Goal: Find specific page/section: Find specific page/section

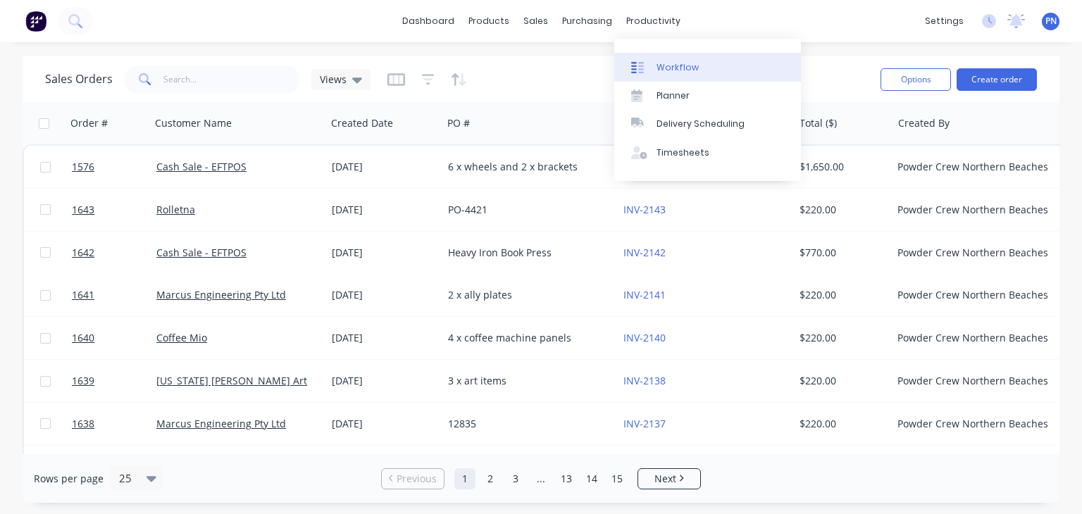
click at [671, 66] on div "Workflow" at bounding box center [677, 67] width 42 height 13
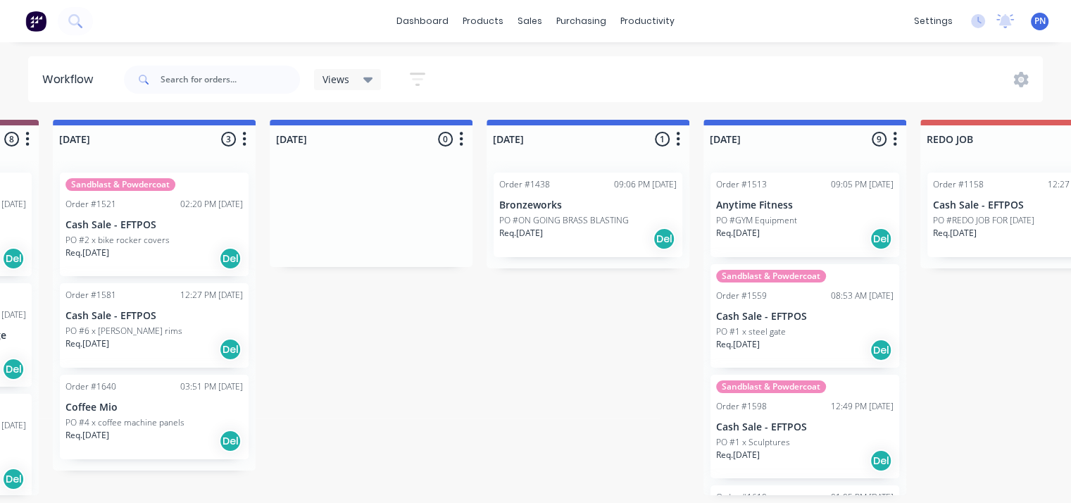
scroll to position [3, 425]
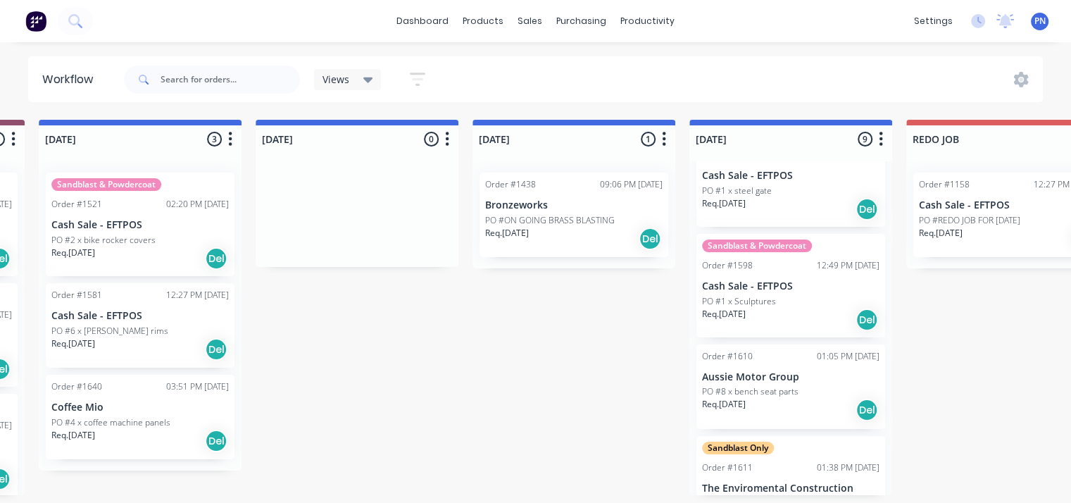
click at [786, 301] on div "PO #1 x Sculptures" at bounding box center [791, 301] width 178 height 13
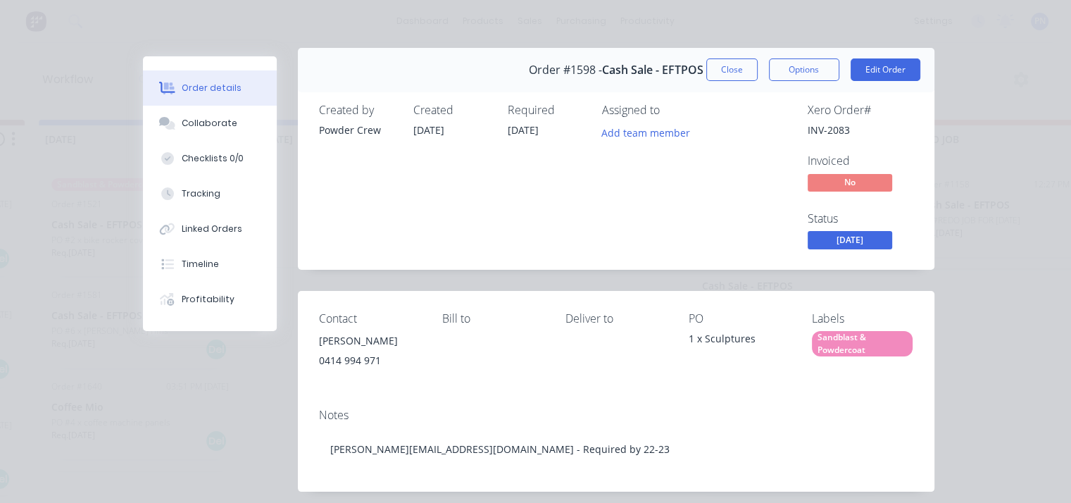
scroll to position [0, 0]
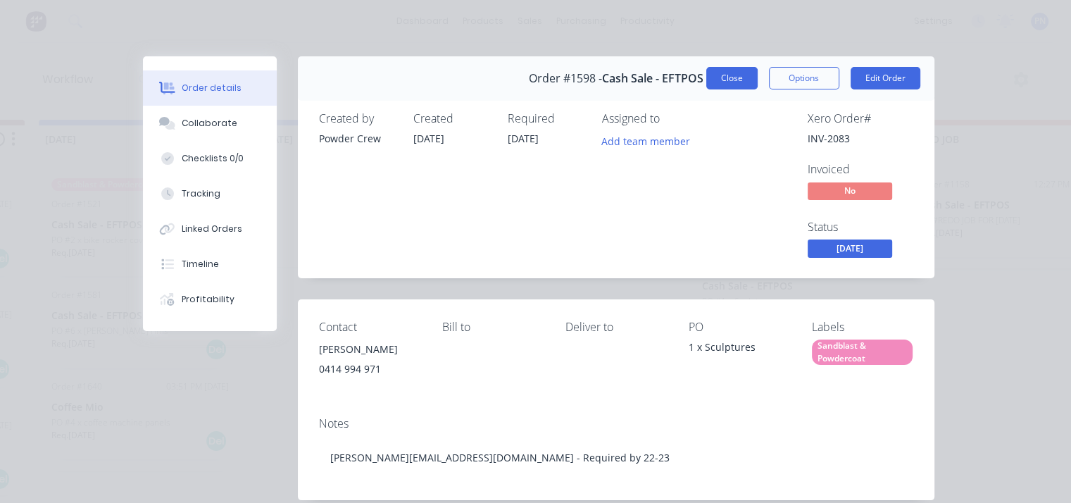
click at [732, 80] on button "Close" at bounding box center [731, 78] width 51 height 23
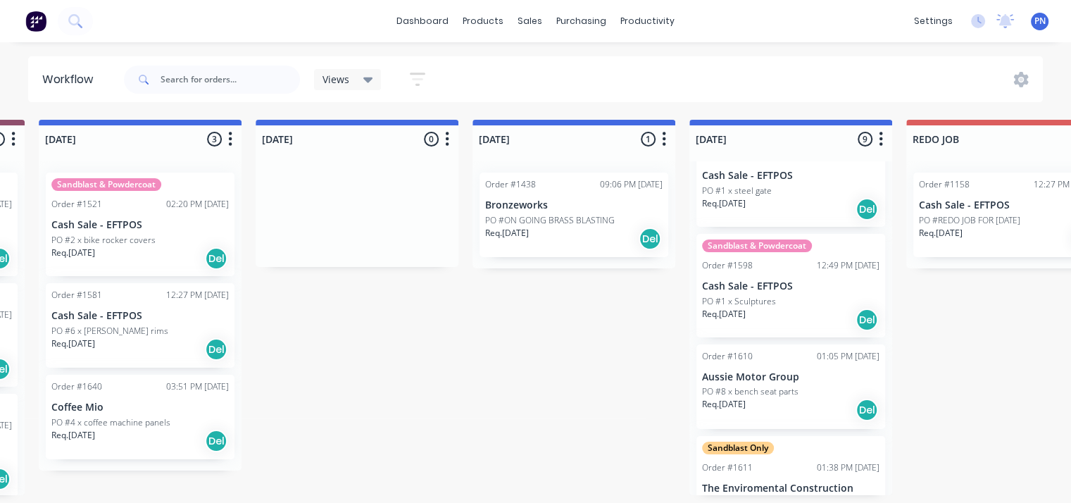
click at [803, 392] on div "PO #8 x bench seat parts" at bounding box center [791, 391] width 178 height 13
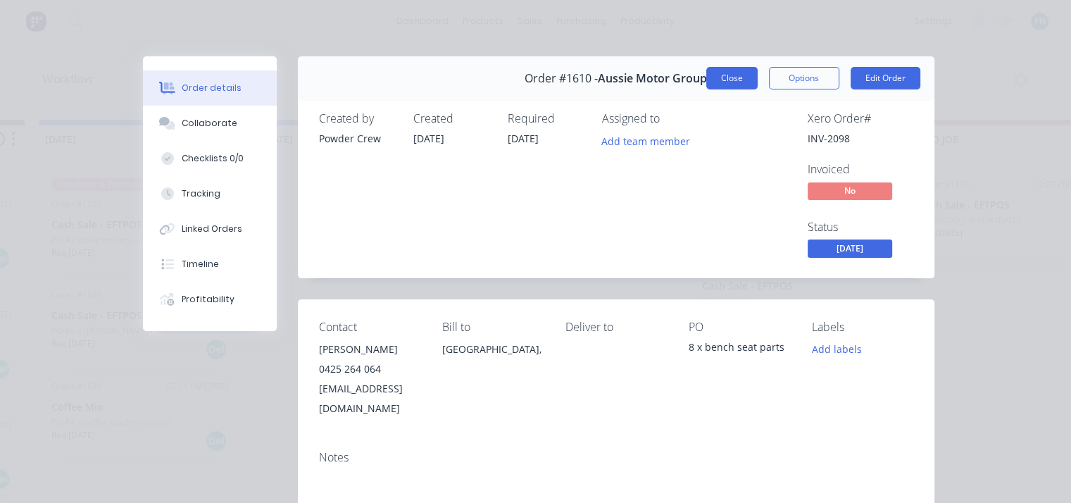
click at [730, 80] on button "Close" at bounding box center [731, 78] width 51 height 23
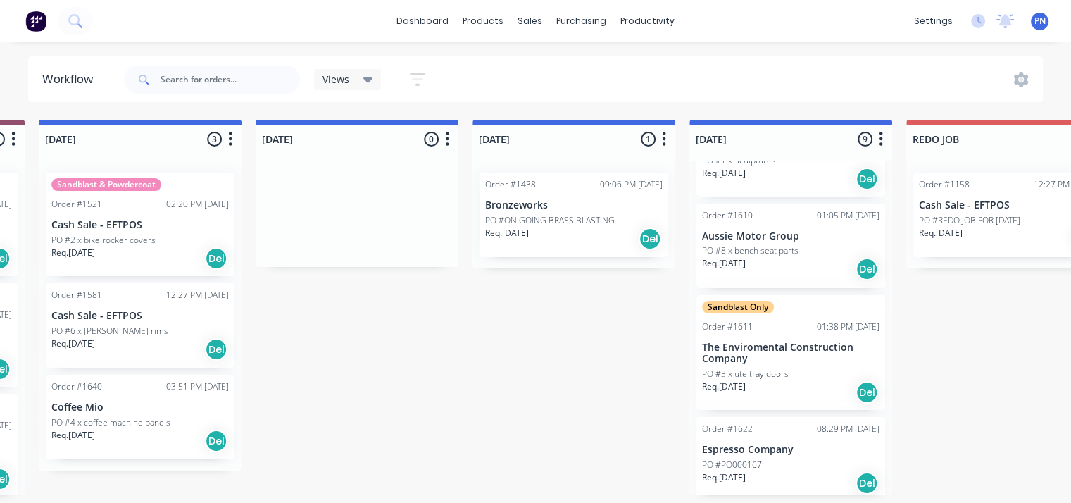
scroll to position [423, 0]
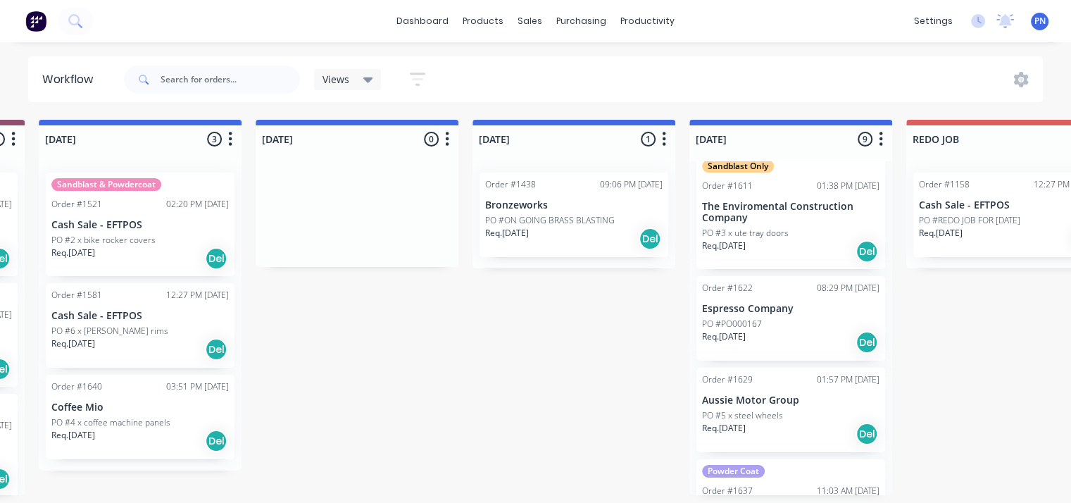
click at [765, 335] on div "Req. 07/10/25 Del" at bounding box center [791, 342] width 178 height 24
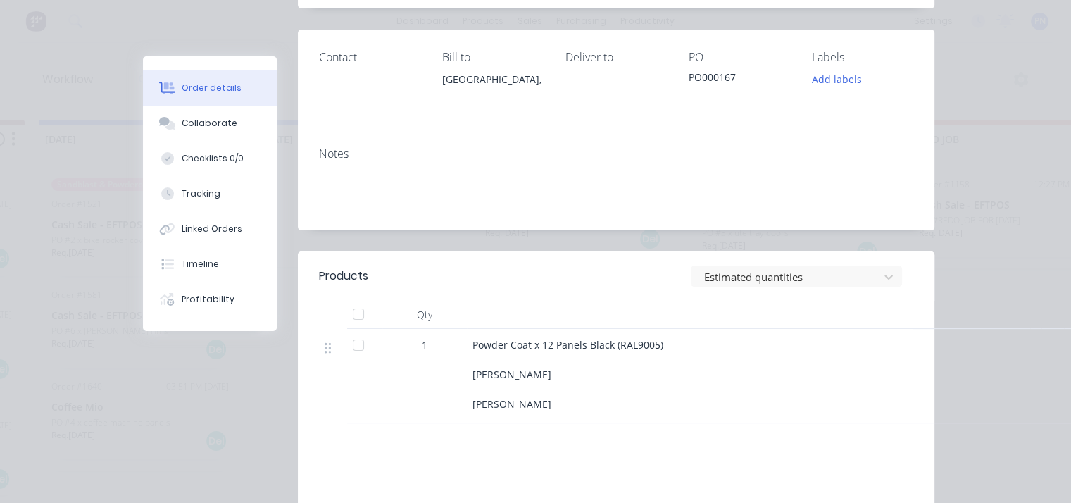
scroll to position [282, 0]
